Goal: Navigation & Orientation: Find specific page/section

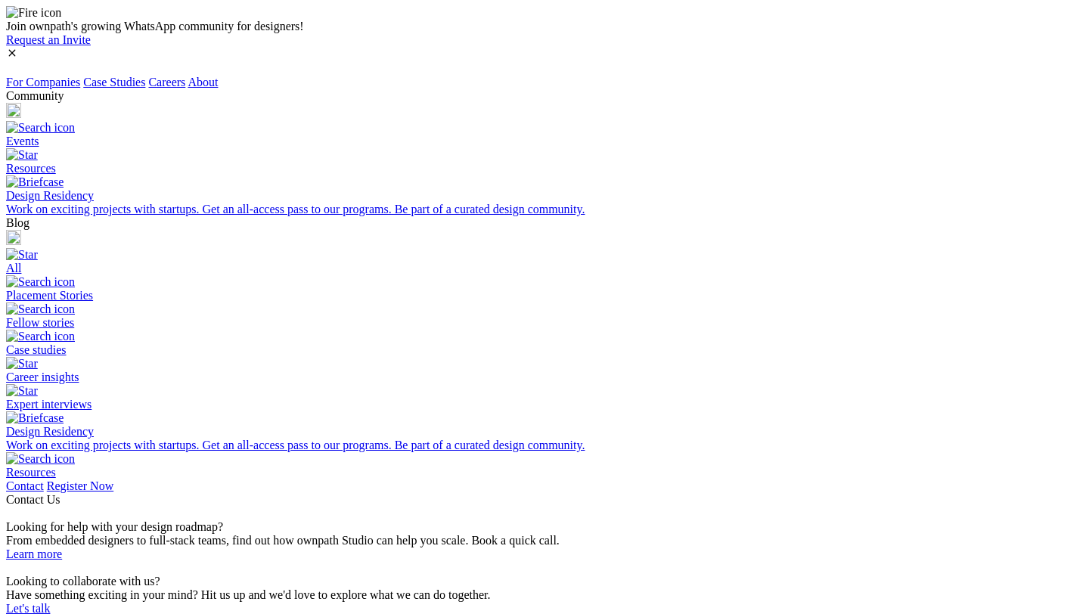
click at [814, 89] on div "Community" at bounding box center [544, 96] width 1077 height 14
click at [883, 216] on div "Blog" at bounding box center [544, 223] width 1077 height 14
click at [145, 76] on link "Case Studies" at bounding box center [114, 82] width 62 height 13
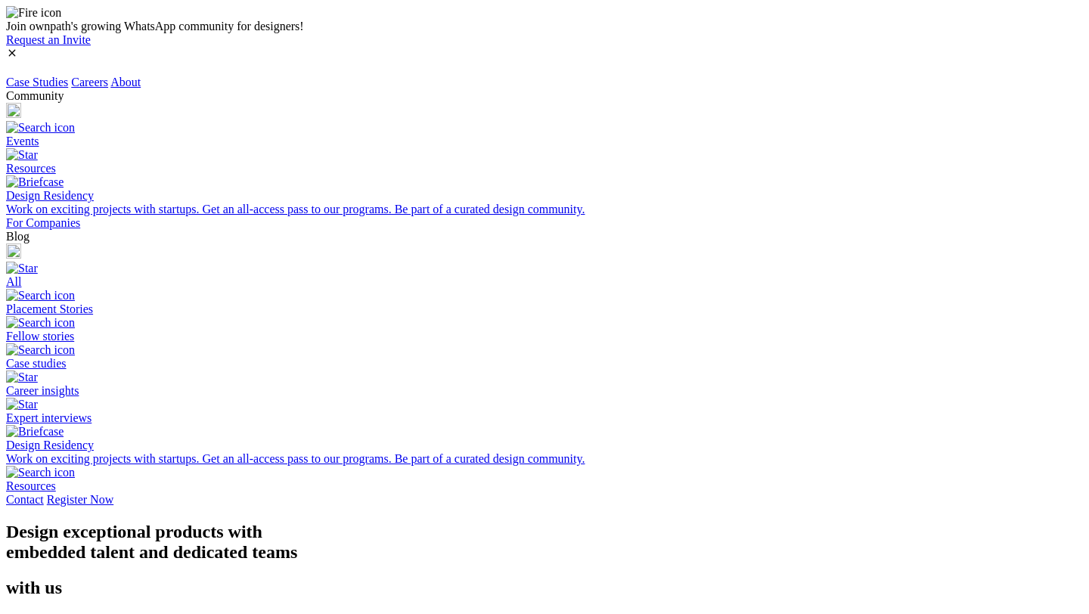
scroll to position [68, 0]
